Goal: Task Accomplishment & Management: Manage account settings

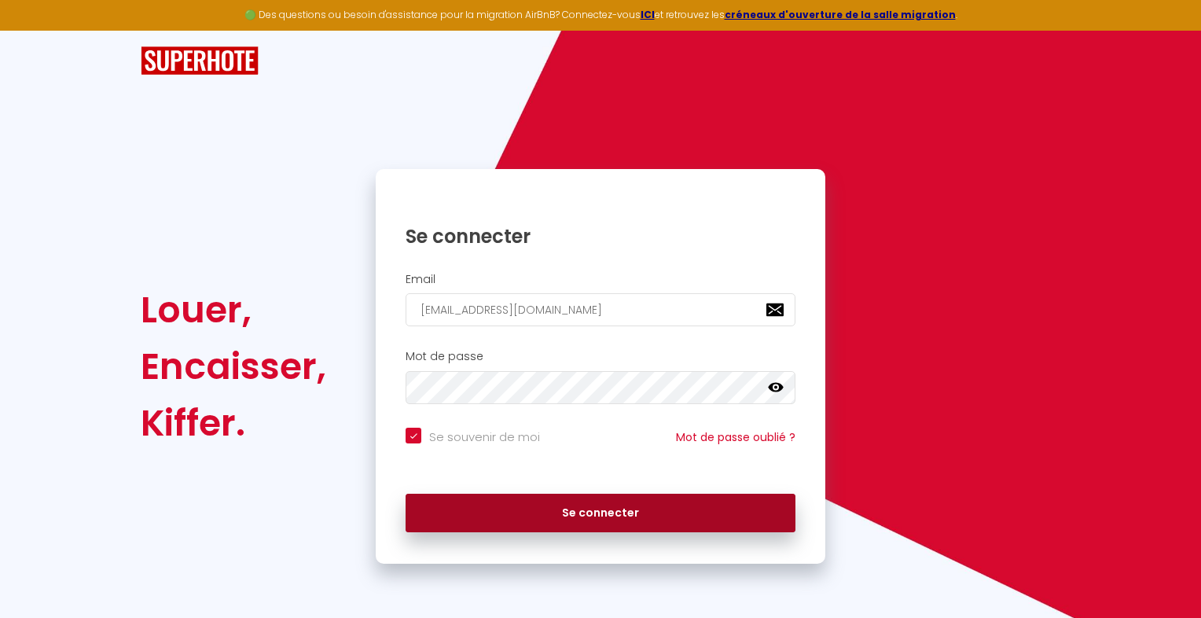
click at [531, 505] on button "Se connecter" at bounding box center [601, 513] width 390 height 39
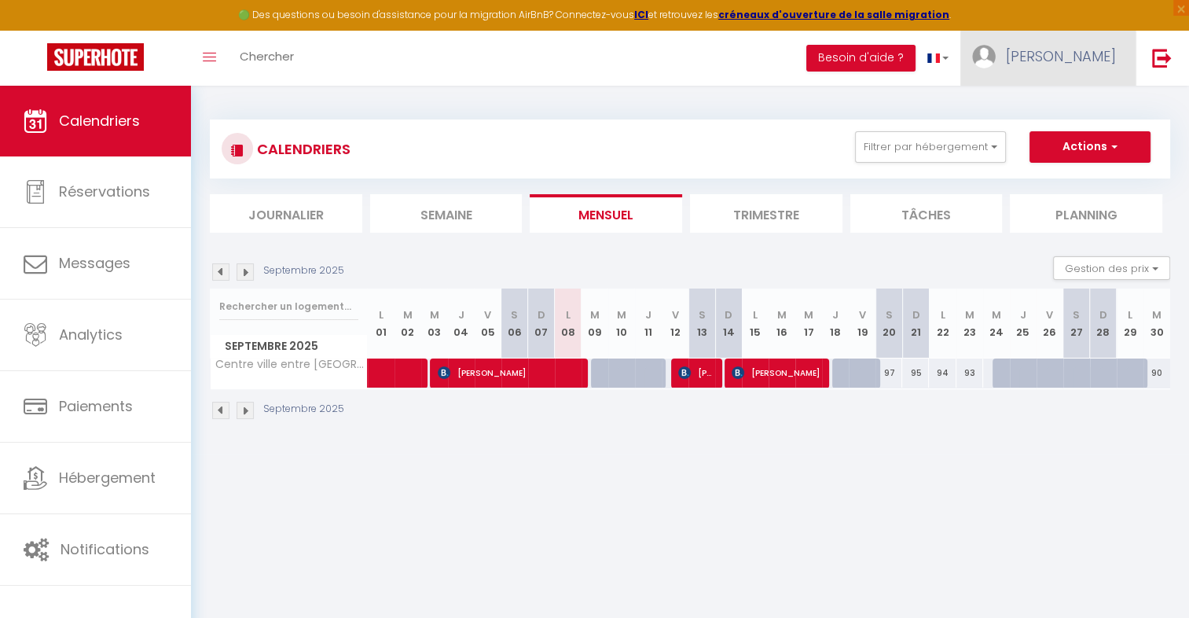
click at [1082, 51] on span "[PERSON_NAME]" at bounding box center [1061, 56] width 110 height 20
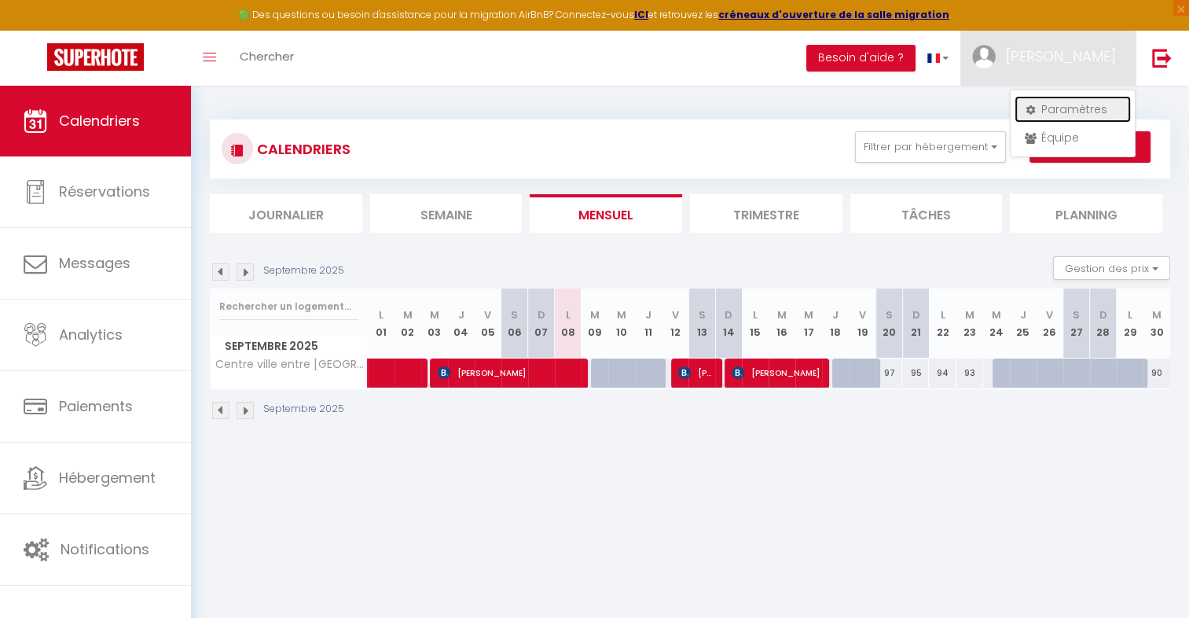
click at [1086, 110] on link "Paramètres" at bounding box center [1073, 109] width 116 height 27
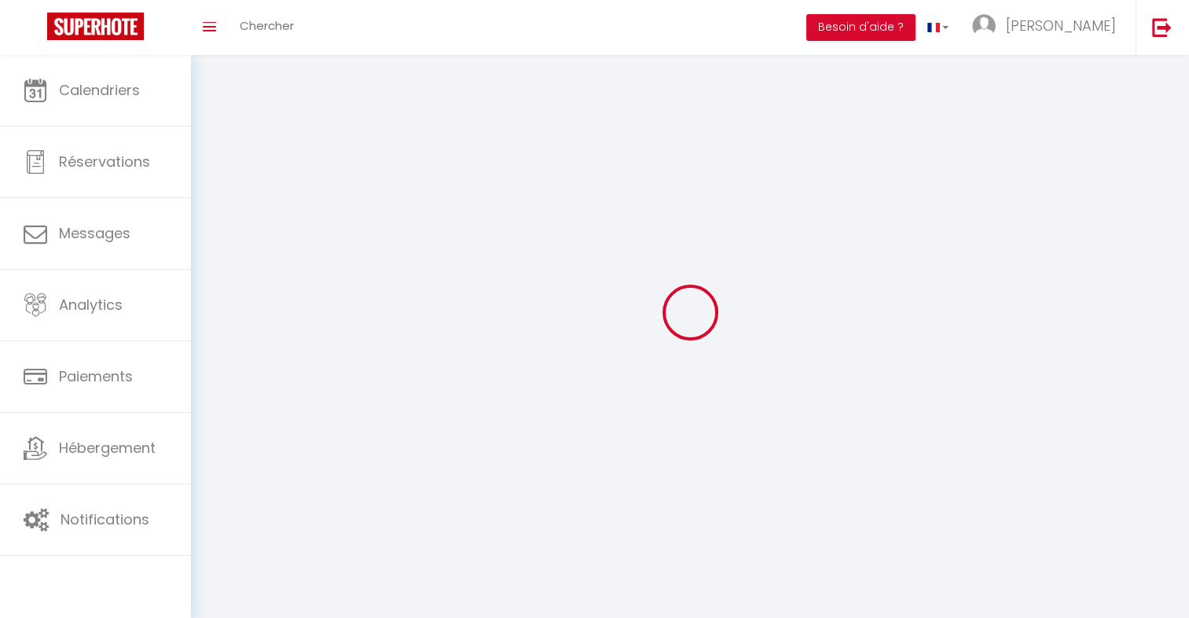
select select "fr"
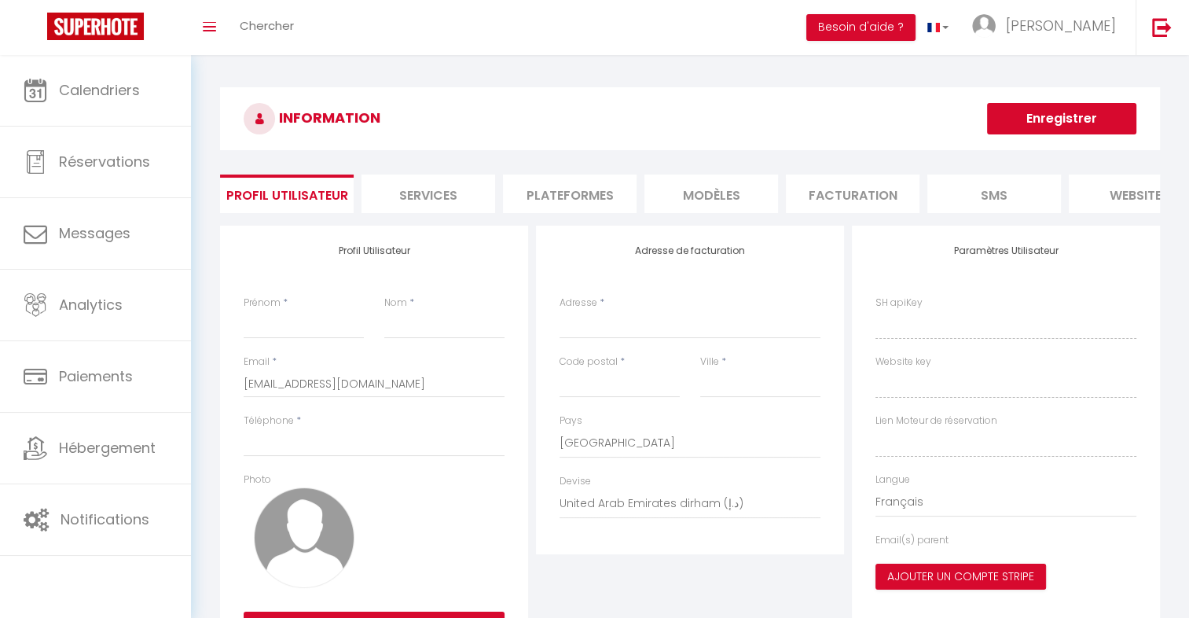
type input "[PERSON_NAME]"
type input "Pinard"
type input "0650014230"
type input "[STREET_ADDRESS]"
type input "40460"
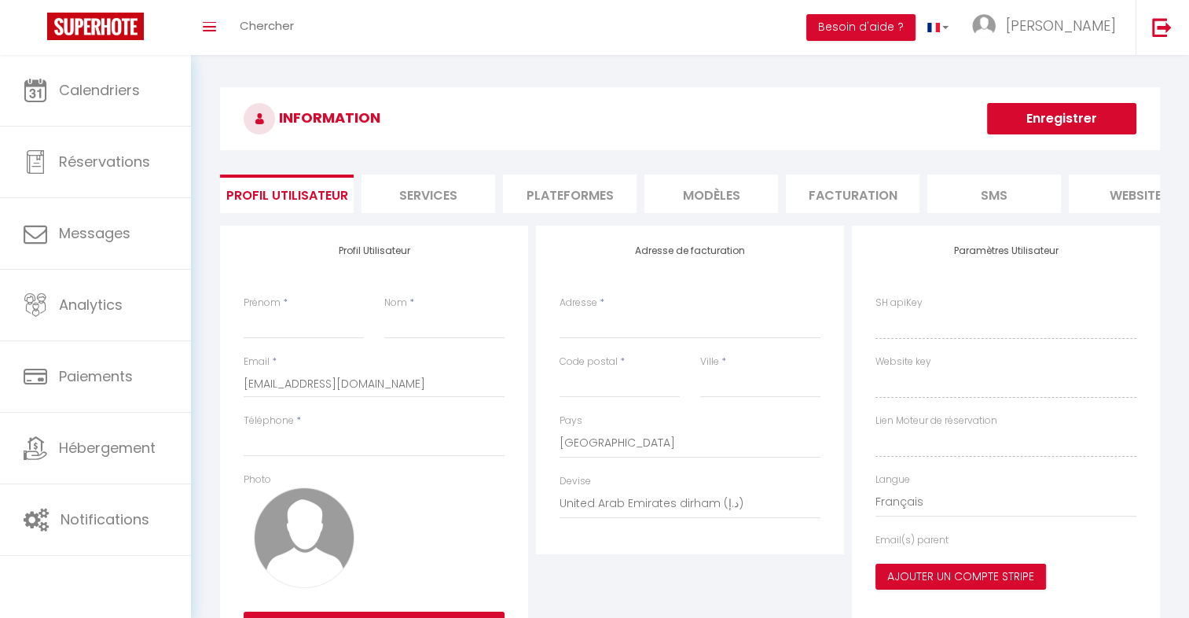
type input "Sanguinet (40460)"
select select "28"
type input "lhtvMojmYLjwXguF7bXOok0vP"
type input "CMkyfyT469dqhfRJ60wdID1DE"
type input "[URL][DOMAIN_NAME]"
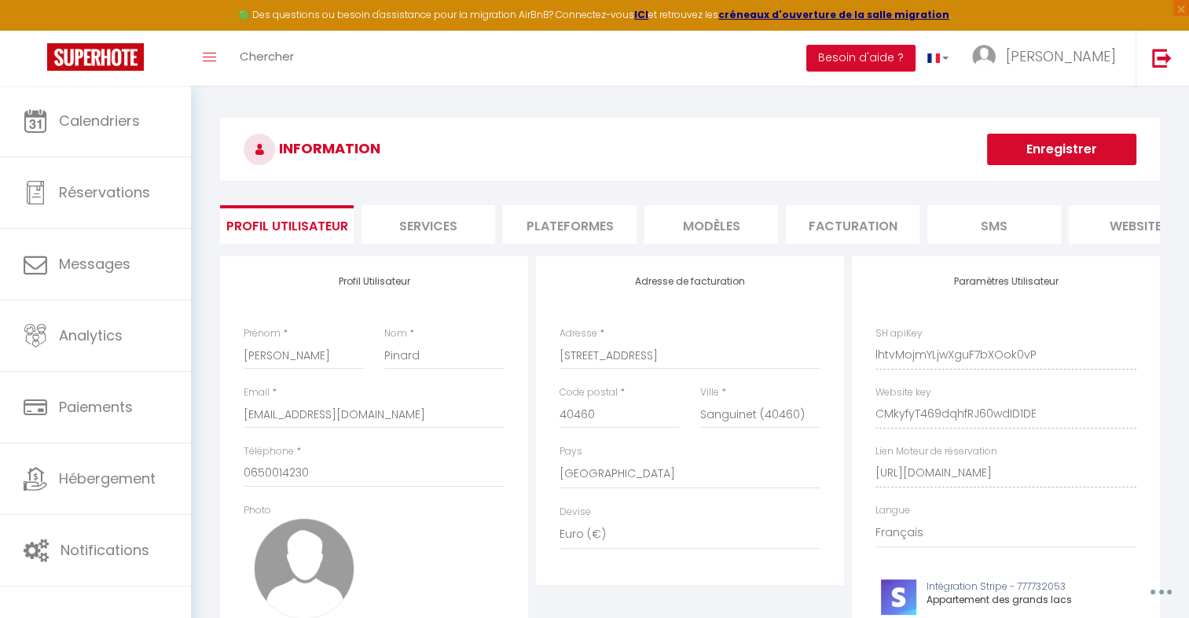
click at [583, 224] on li "Plateformes" at bounding box center [570, 224] width 134 height 39
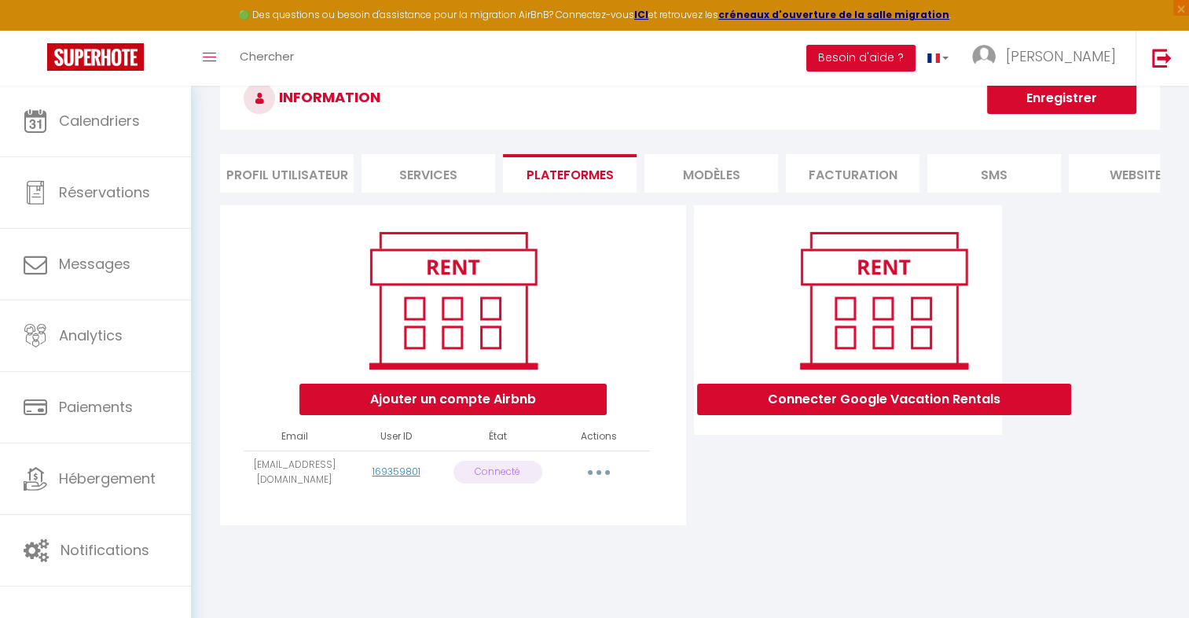
scroll to position [79, 0]
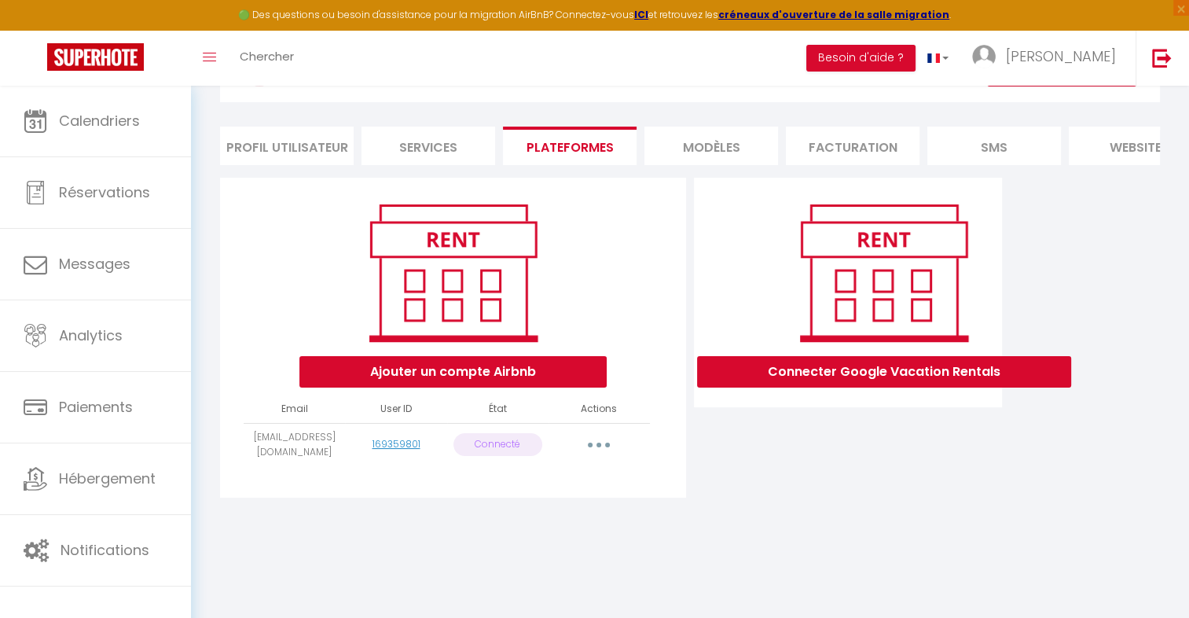
click at [608, 458] on button "button" at bounding box center [599, 444] width 44 height 25
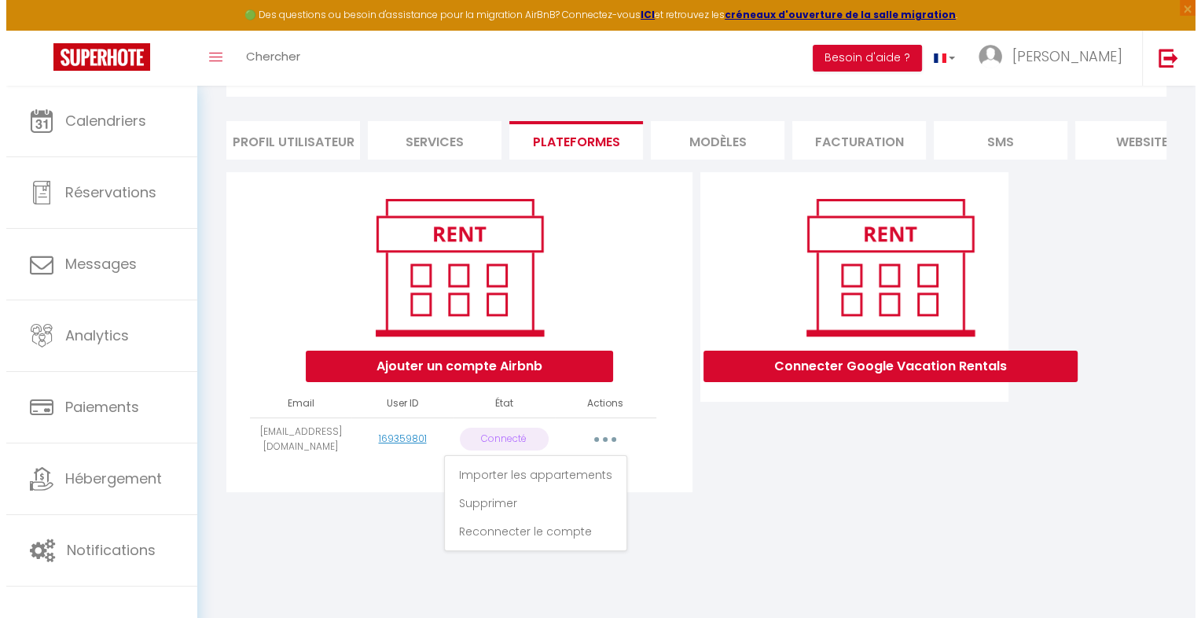
scroll to position [85, 0]
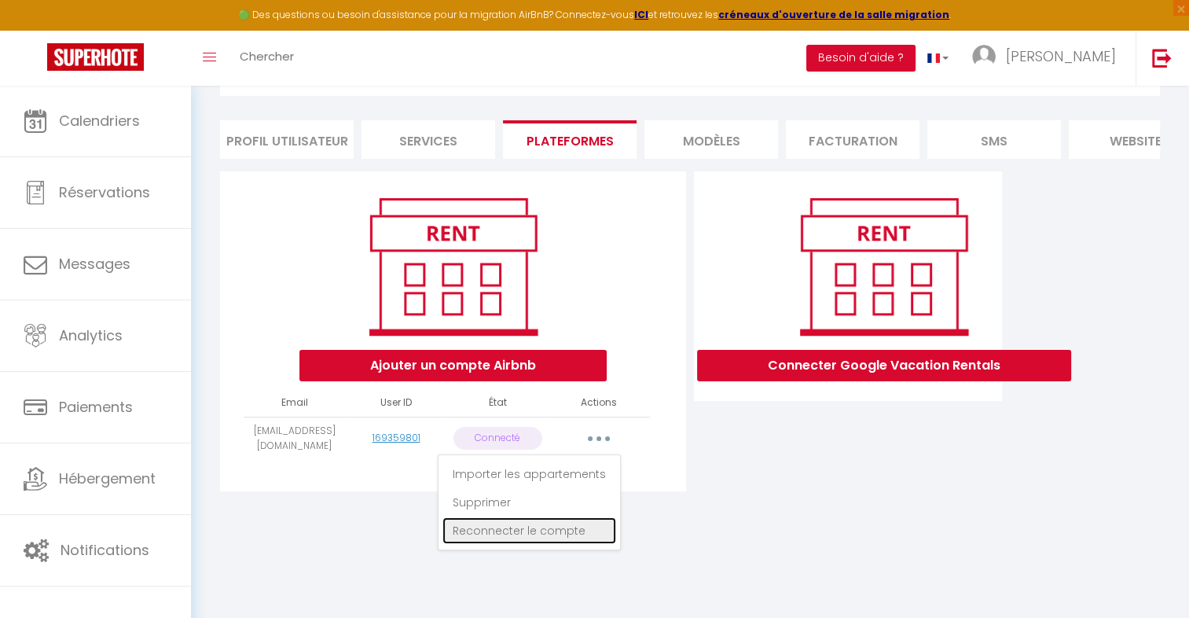
click at [538, 542] on link "Reconnecter le compte" at bounding box center [530, 530] width 174 height 27
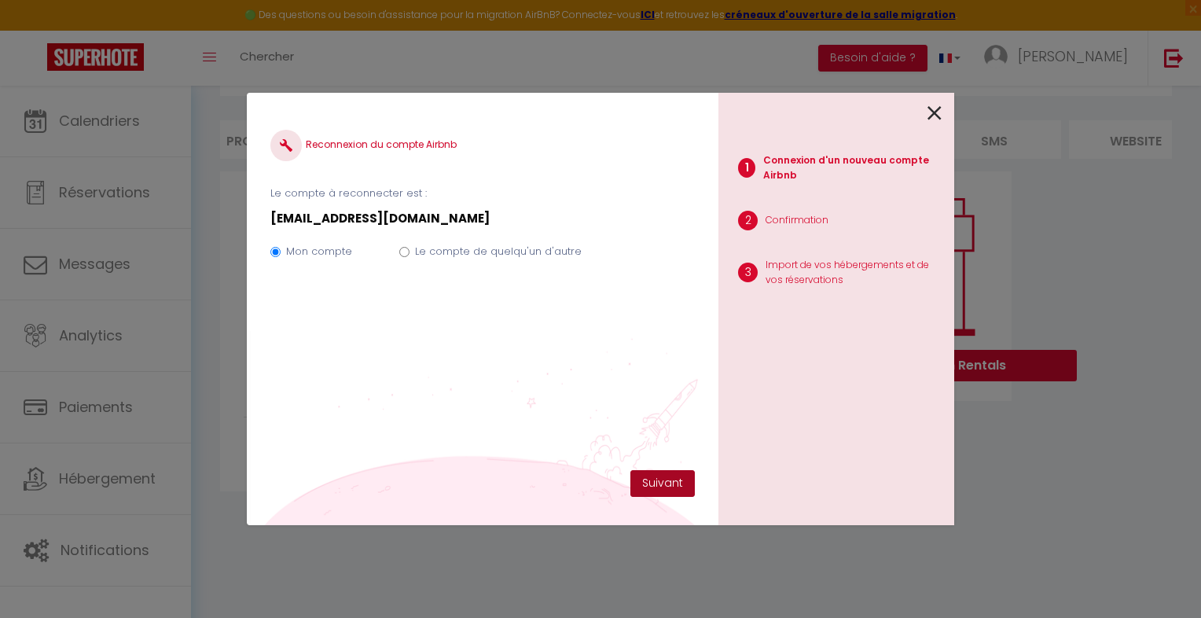
click at [650, 495] on button "Suivant" at bounding box center [662, 483] width 64 height 27
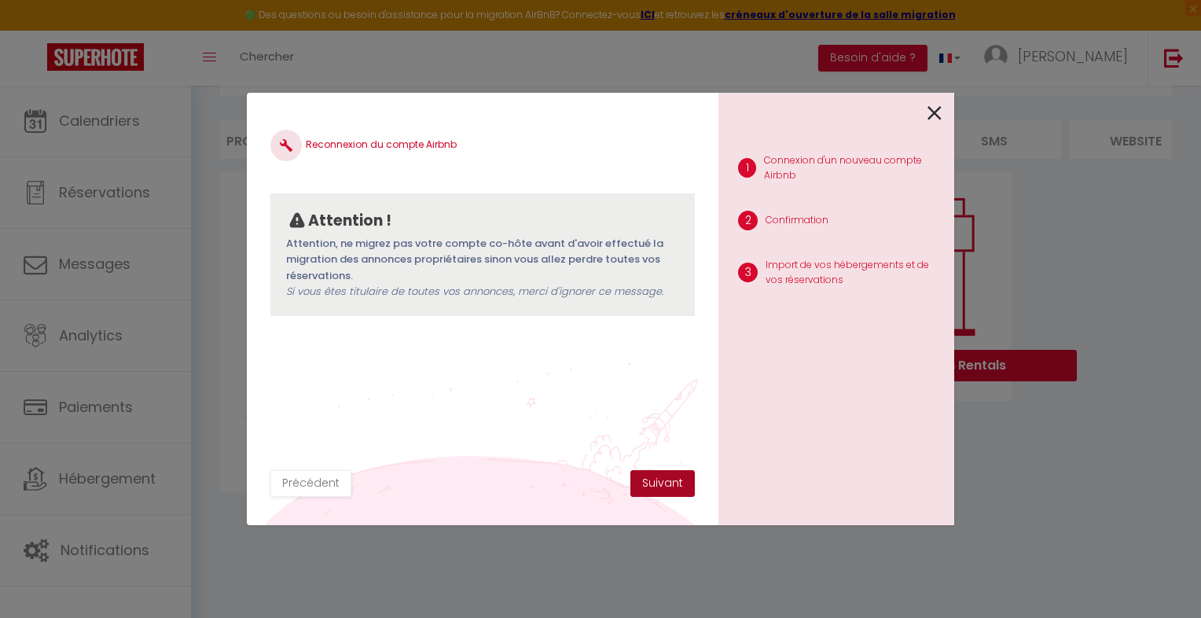
click at [667, 486] on button "Suivant" at bounding box center [662, 483] width 64 height 27
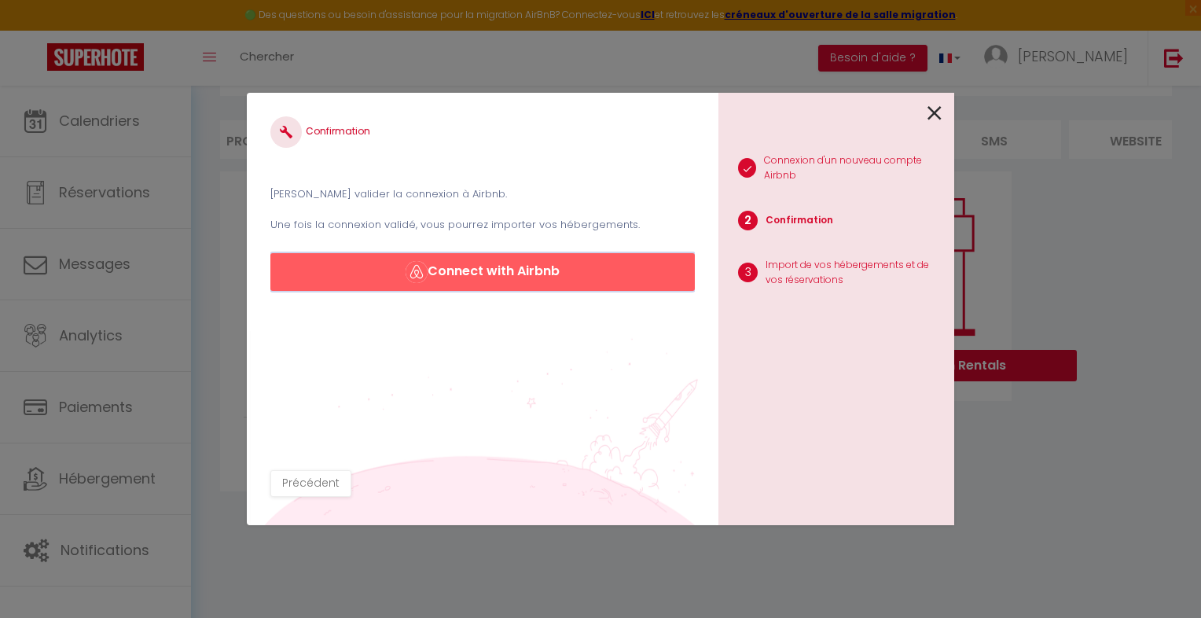
click at [483, 277] on button "Connect with Airbnb" at bounding box center [482, 272] width 425 height 38
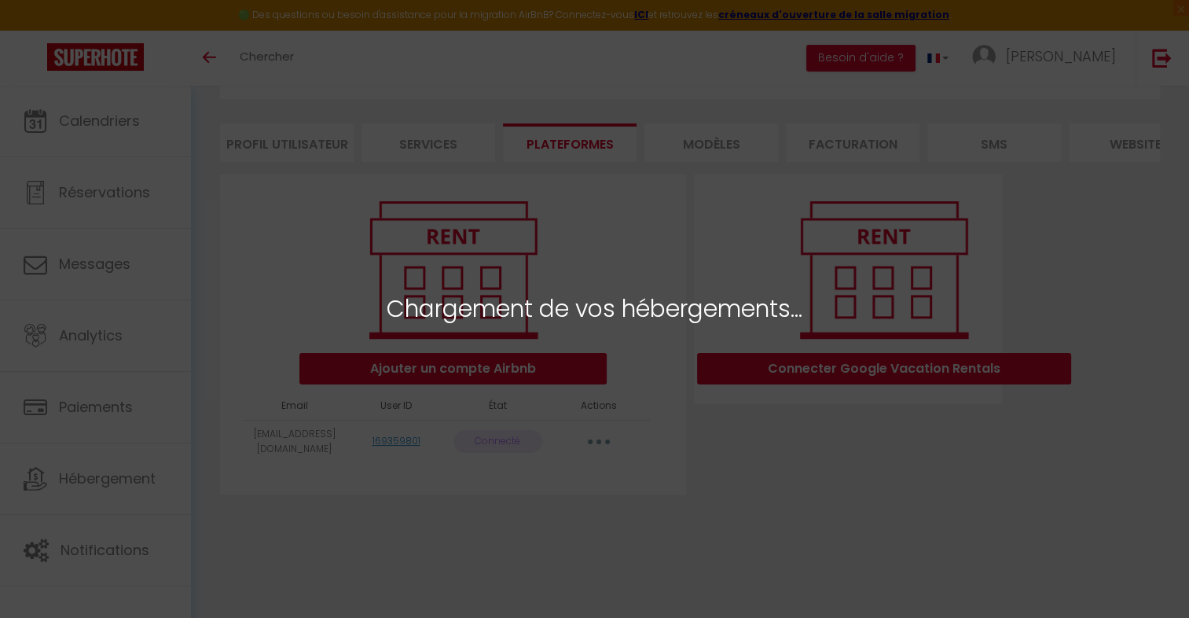
scroll to position [85, 0]
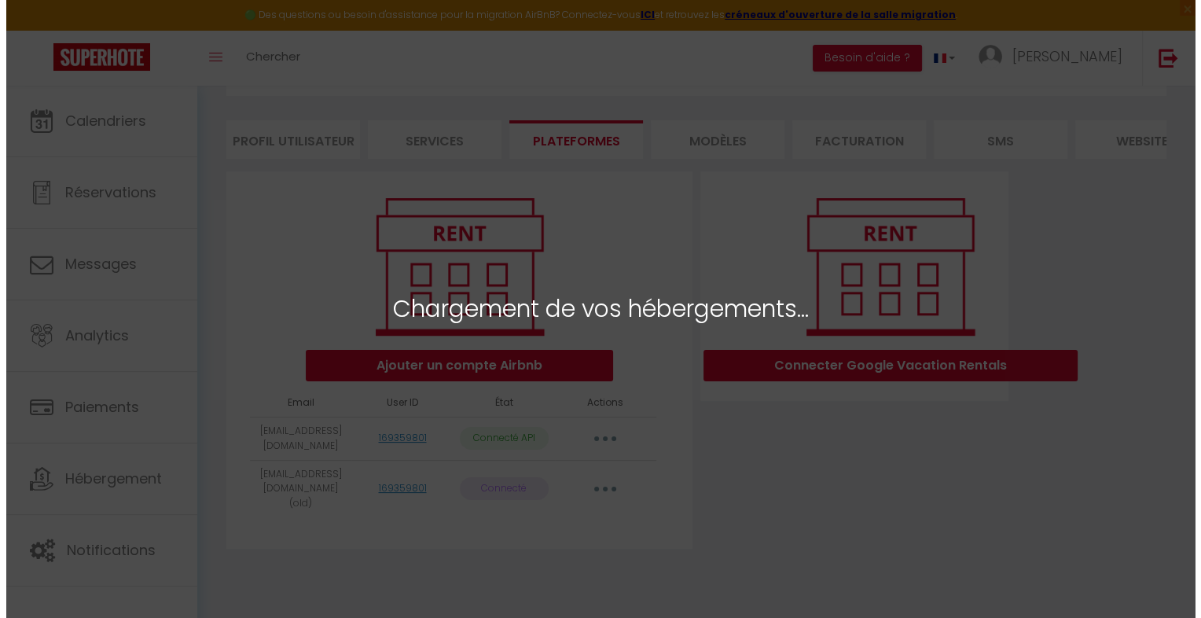
scroll to position [85, 0]
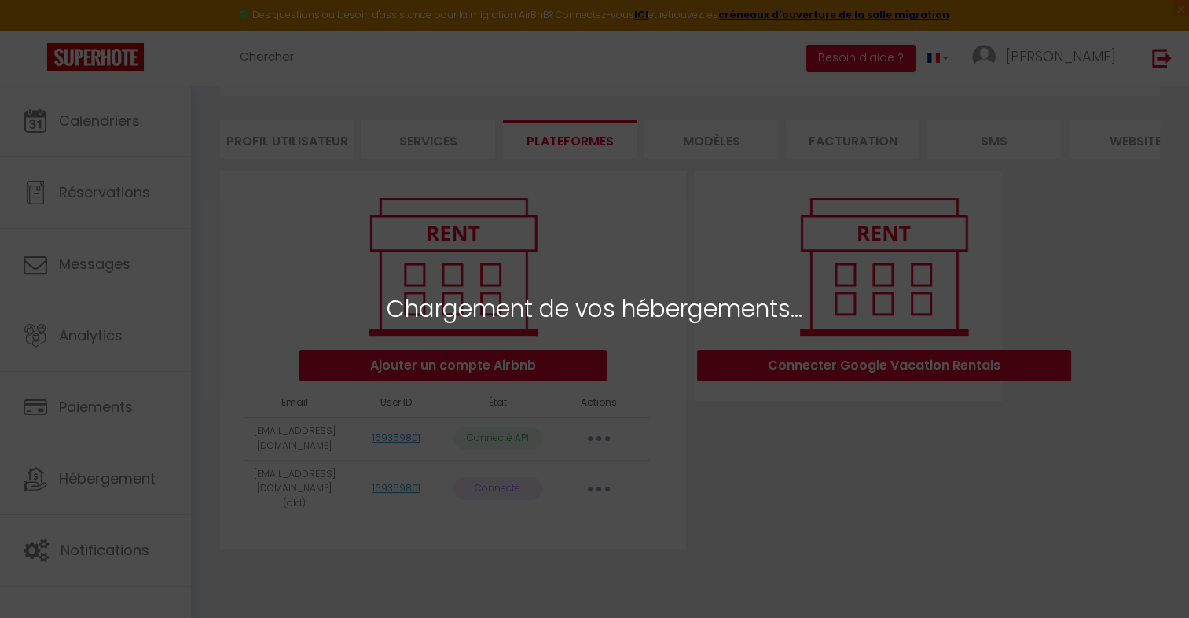
select select "43857"
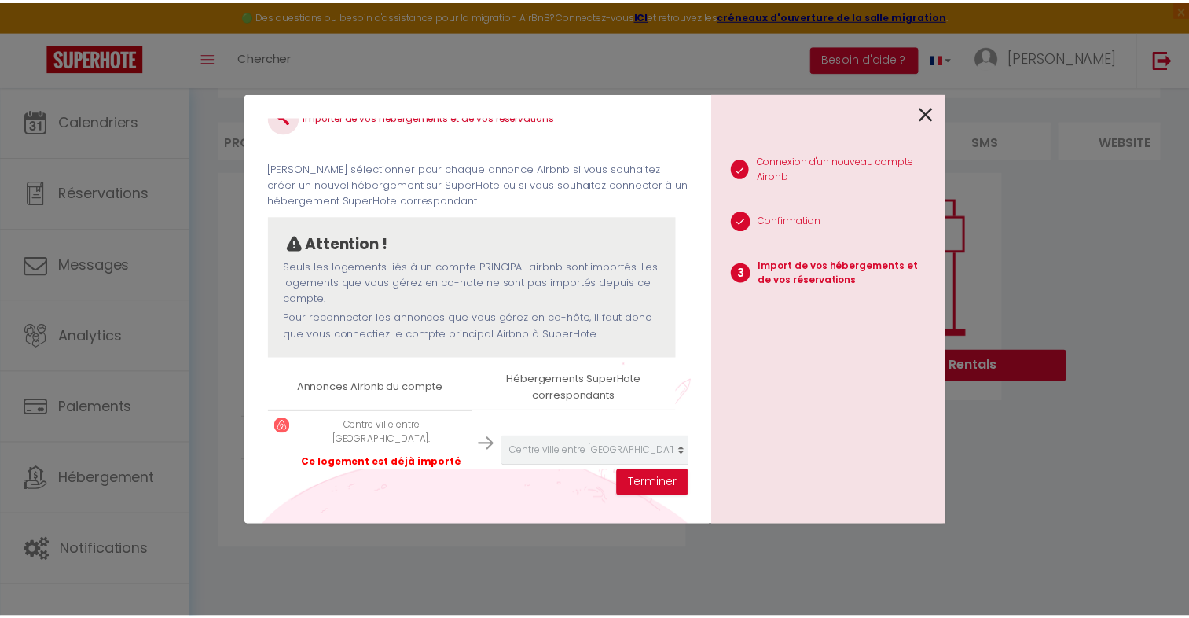
scroll to position [46, 0]
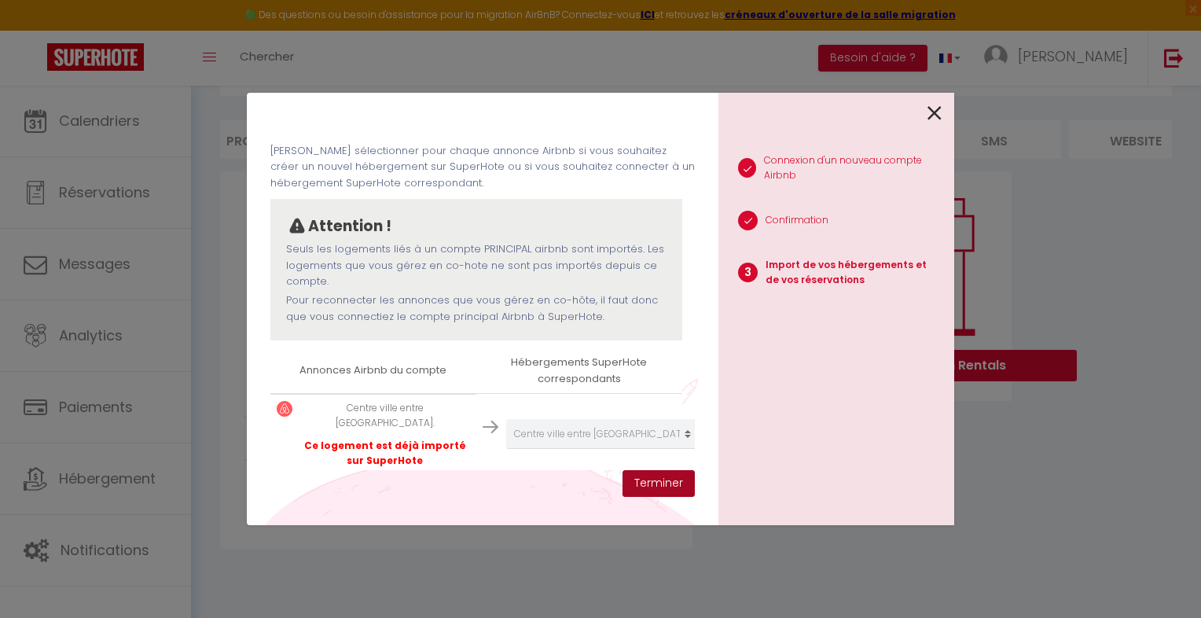
click at [648, 483] on button "Terminer" at bounding box center [659, 483] width 72 height 27
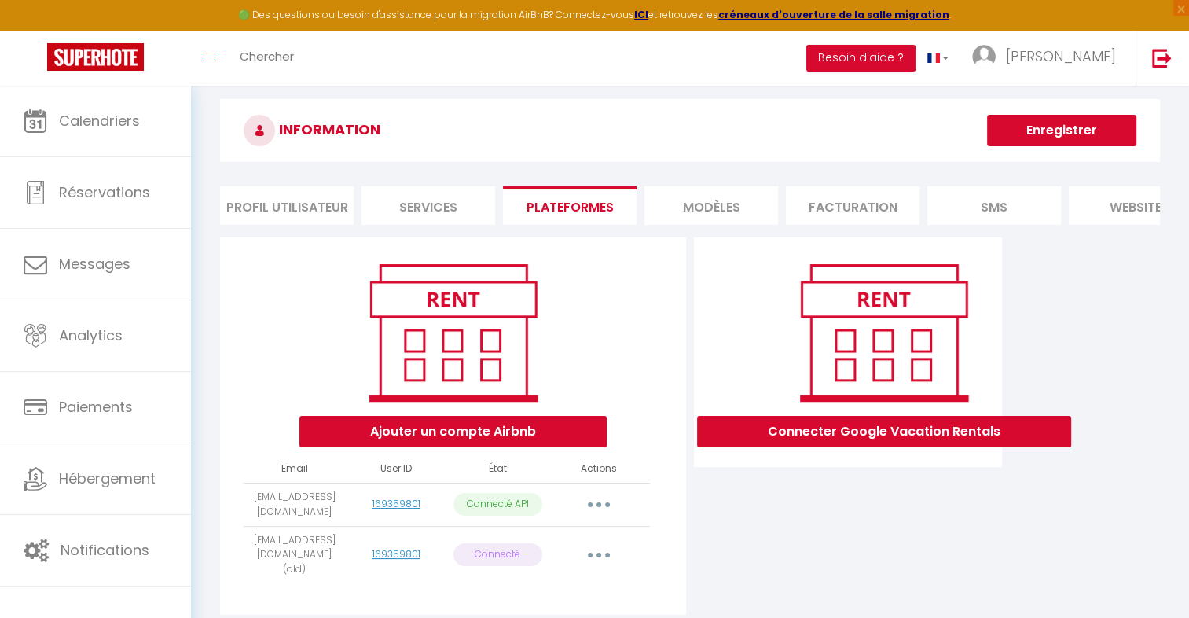
drag, startPoint x: 695, startPoint y: 395, endPoint x: 951, endPoint y: 280, distance: 280.8
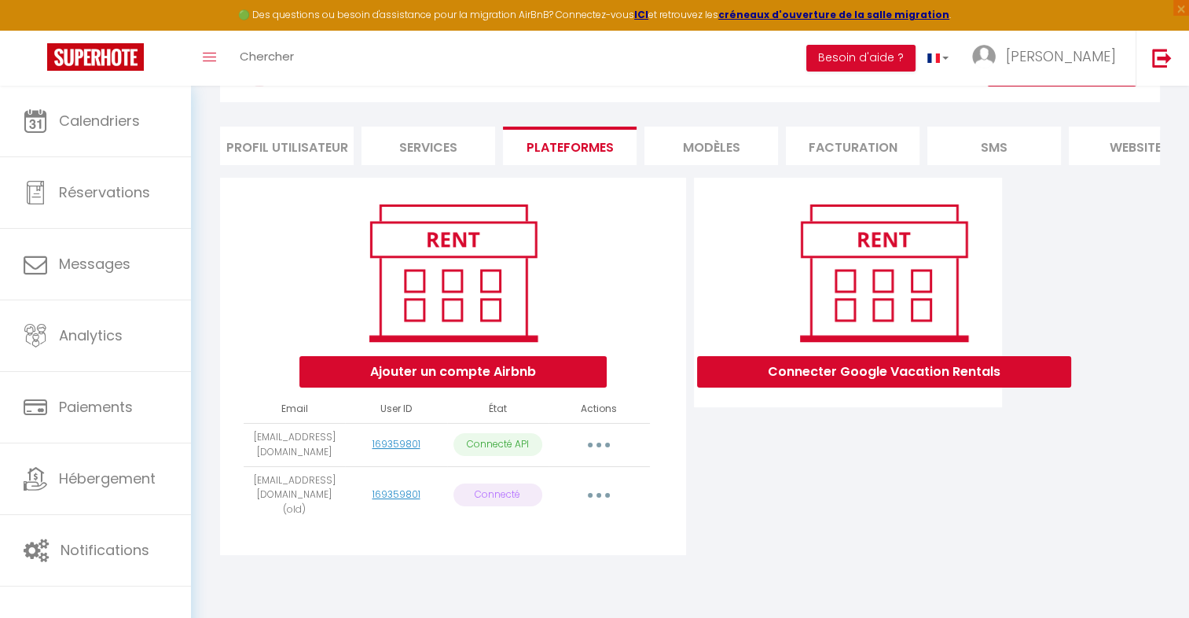
scroll to position [85, 0]
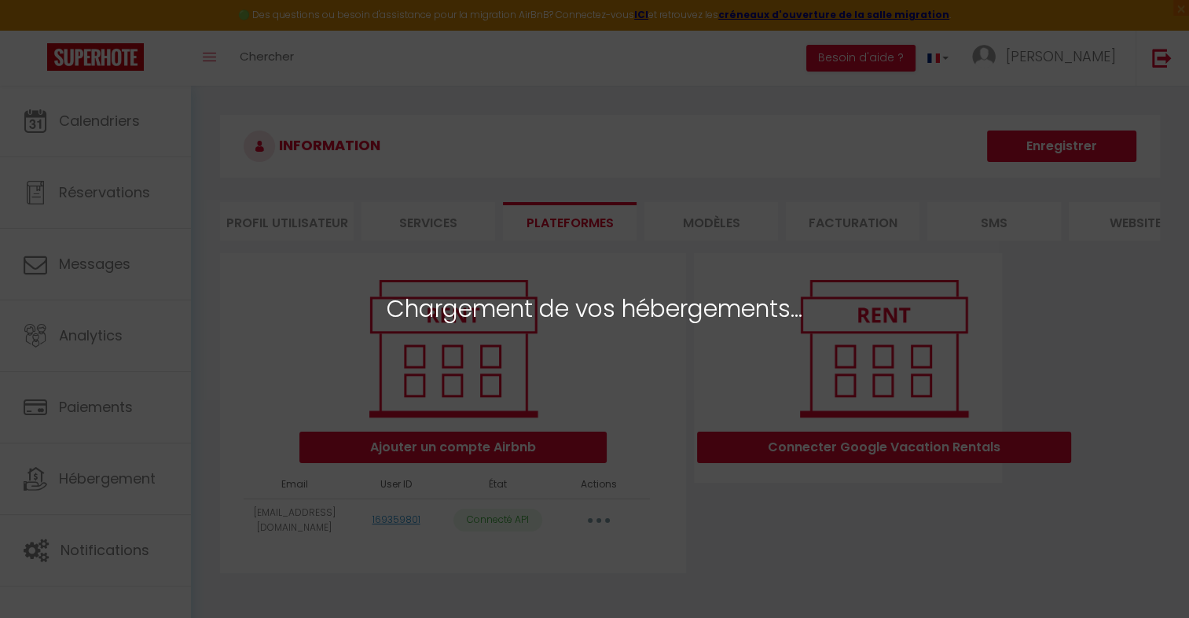
scroll to position [55, 0]
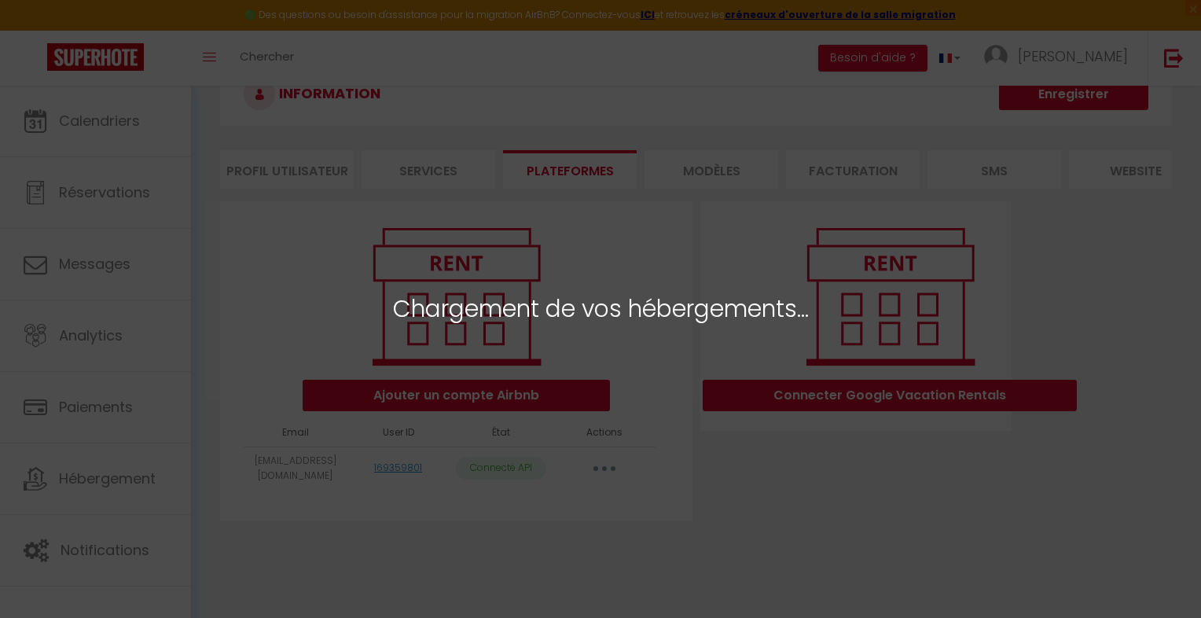
select select "43857"
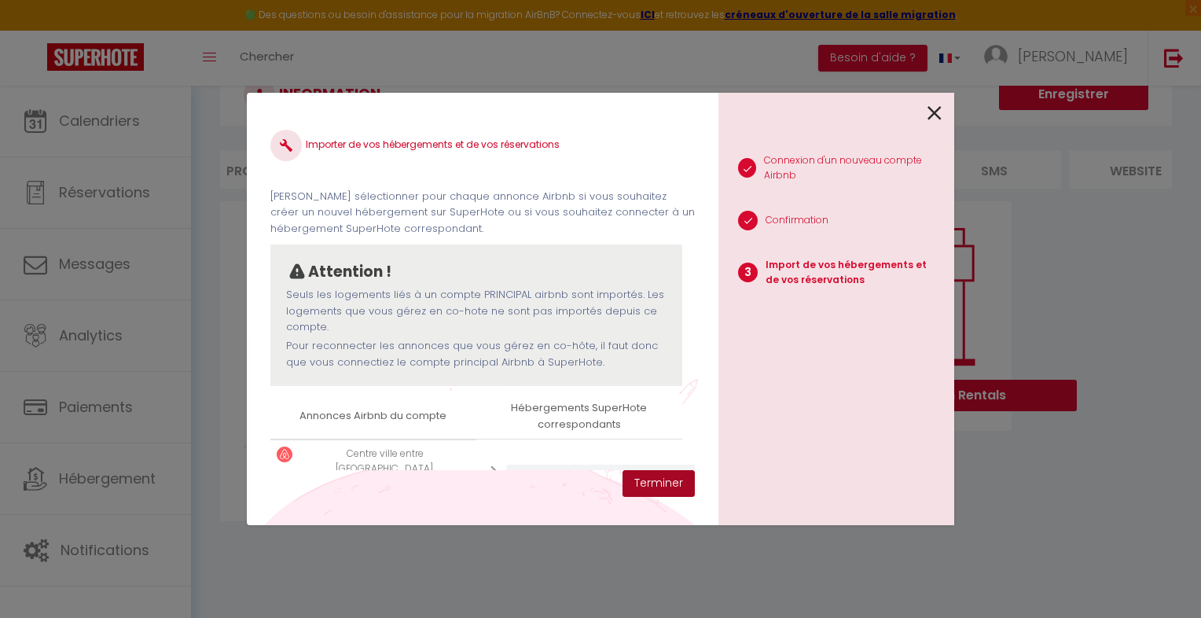
click at [658, 481] on button "Terminer" at bounding box center [659, 483] width 72 height 27
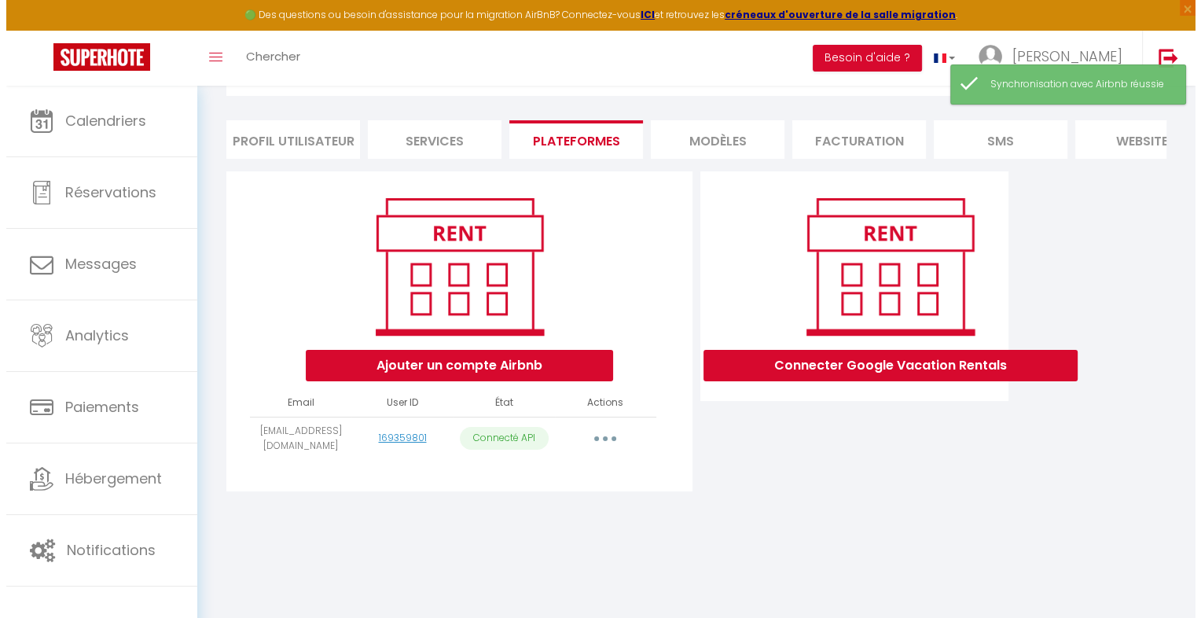
scroll to position [0, 0]
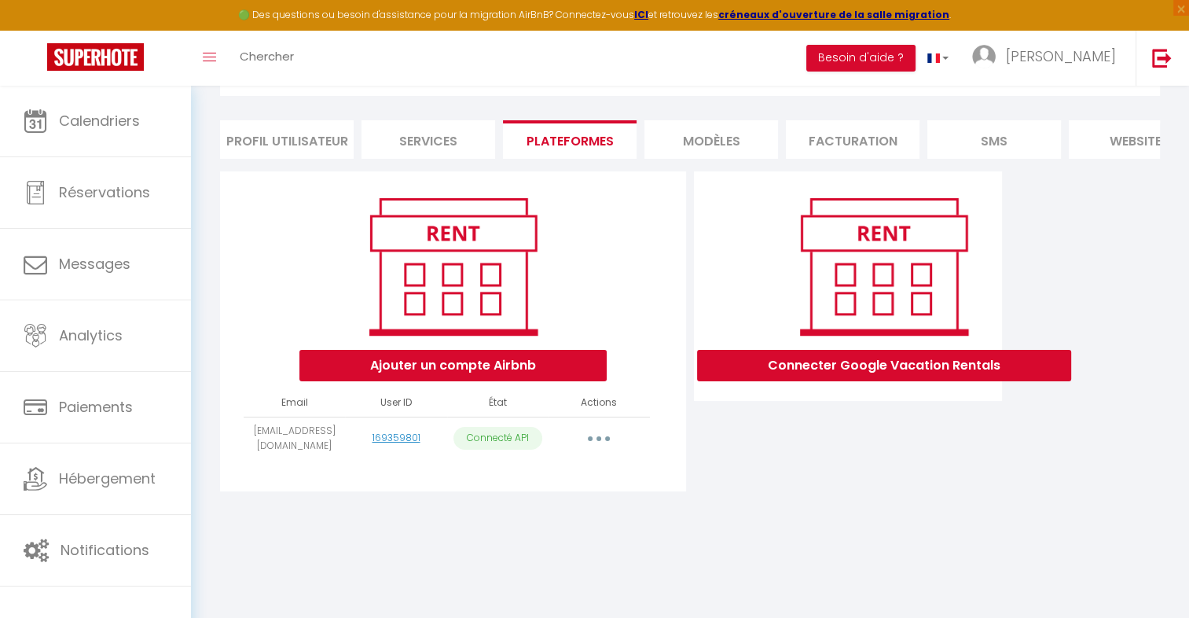
click at [594, 448] on button "button" at bounding box center [599, 438] width 44 height 25
click at [563, 538] on link "Reconnecter le compte" at bounding box center [530, 530] width 174 height 27
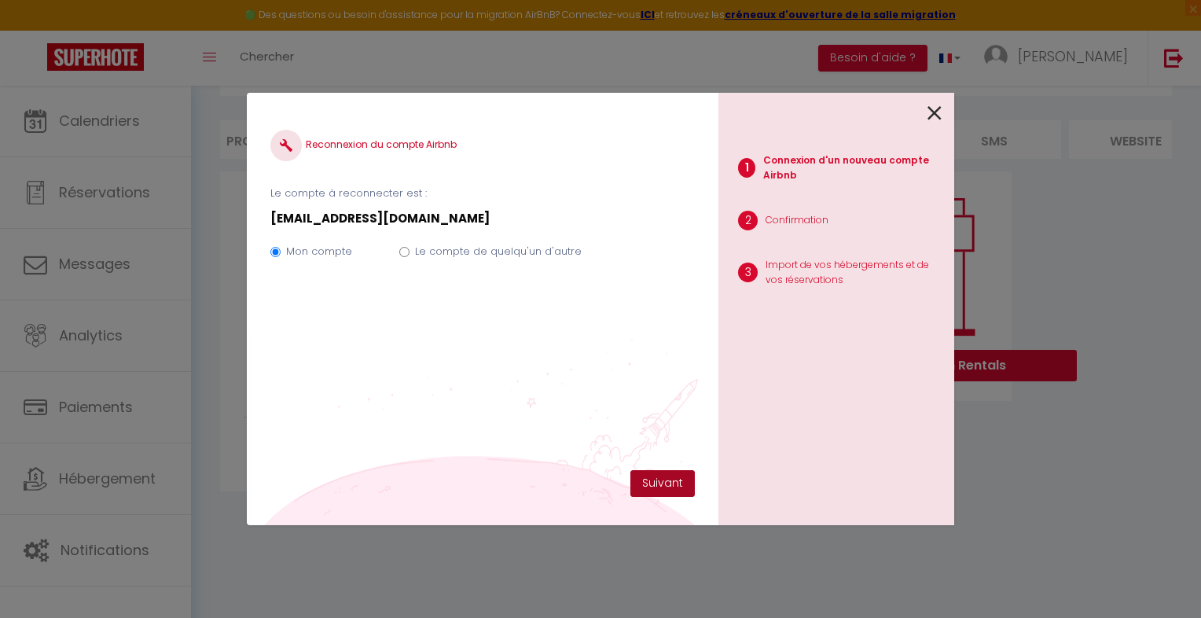
click at [640, 484] on button "Suivant" at bounding box center [662, 483] width 64 height 27
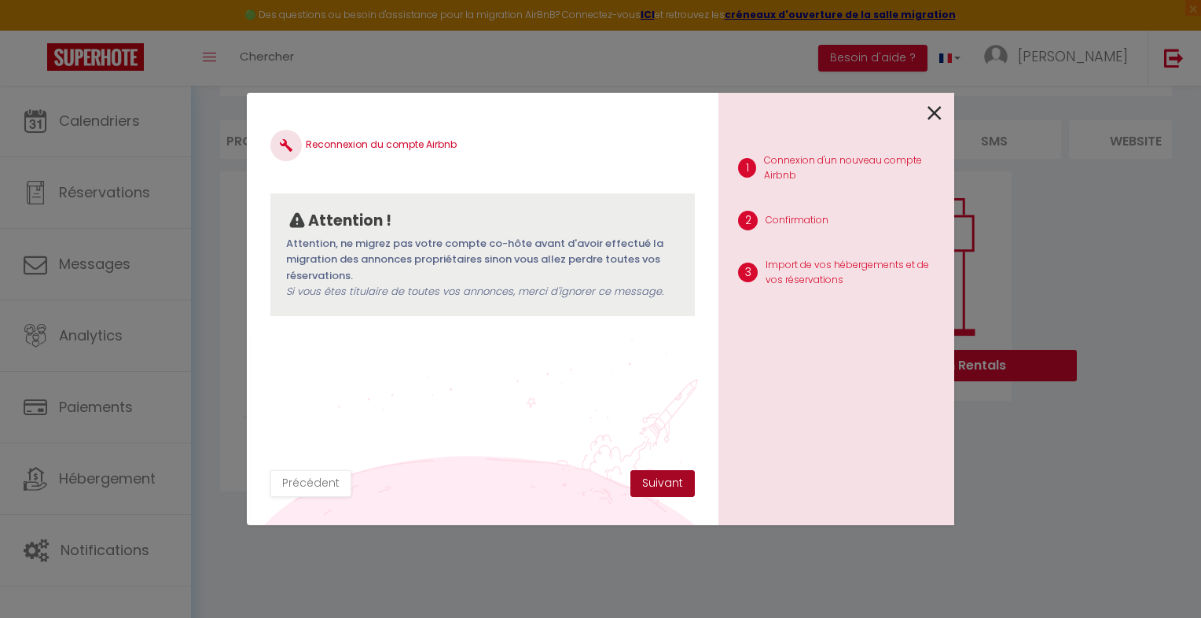
click at [645, 481] on button "Suivant" at bounding box center [662, 483] width 64 height 27
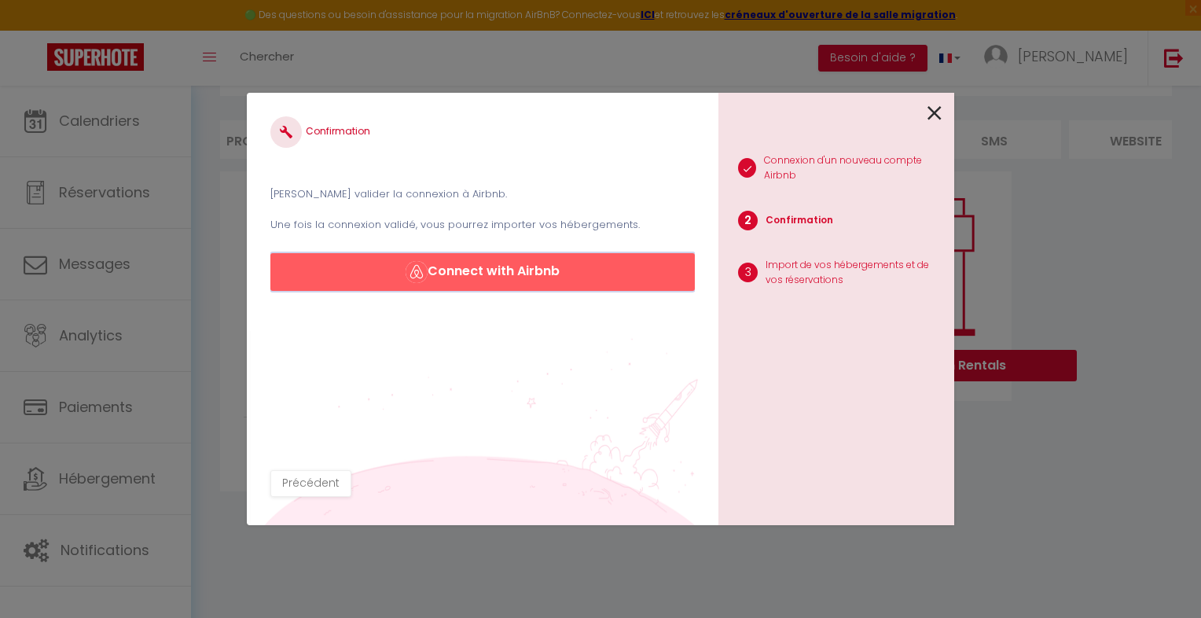
click at [510, 268] on button "Connect with Airbnb" at bounding box center [482, 272] width 425 height 38
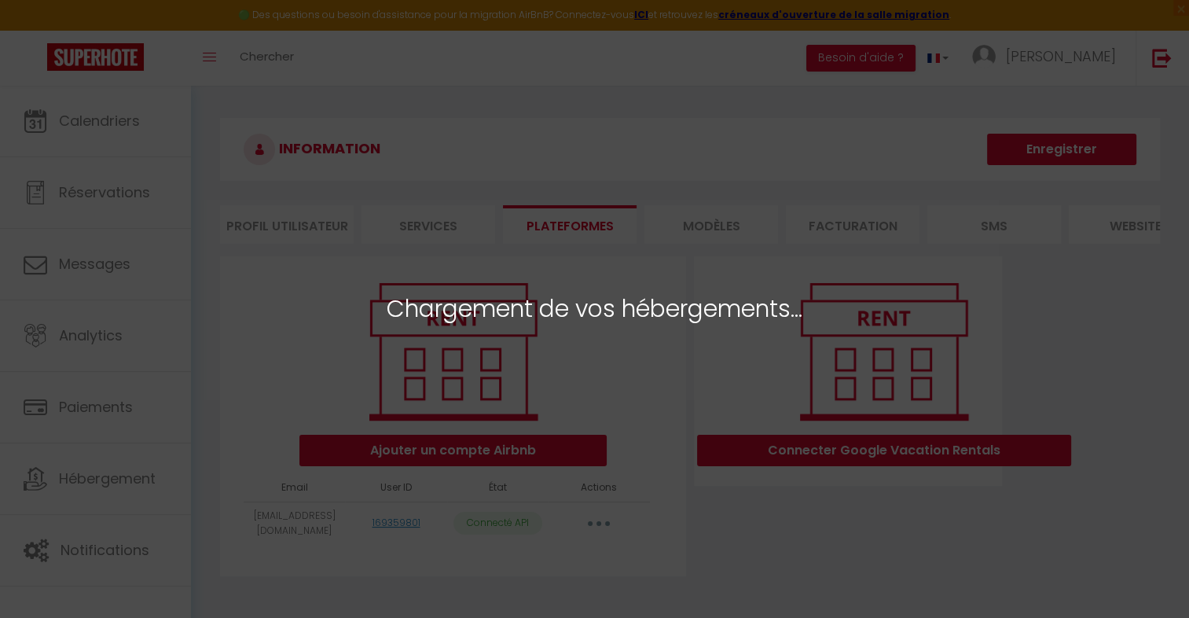
select select "43857"
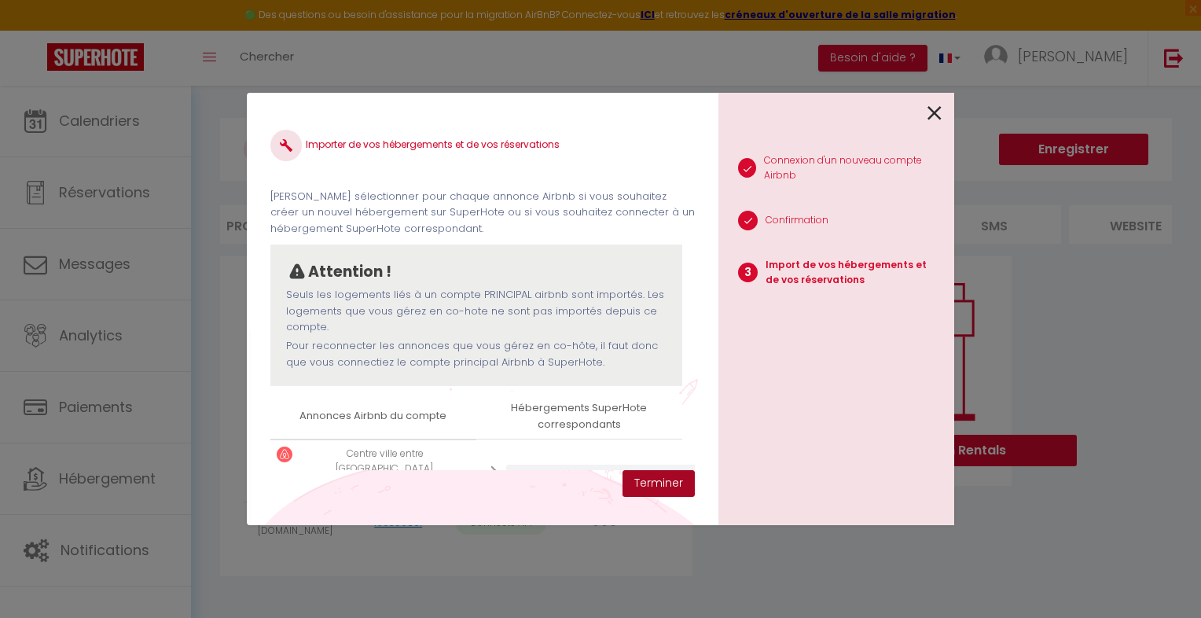
click at [641, 479] on button "Terminer" at bounding box center [659, 483] width 72 height 27
